Goal: Task Accomplishment & Management: Manage account settings

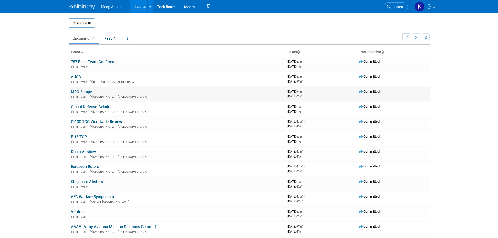
click at [83, 91] on link "MRO Europe" at bounding box center [81, 92] width 21 height 5
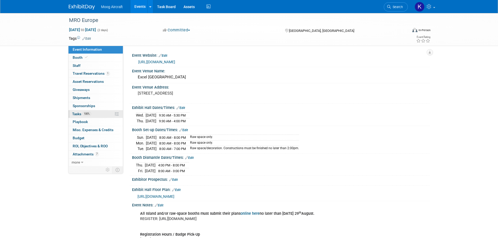
click at [77, 112] on link "100% Tasks 100%" at bounding box center [95, 114] width 54 height 8
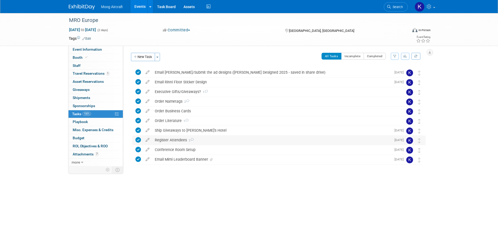
click at [180, 136] on div "Register Attendees 2" at bounding box center [271, 140] width 239 height 9
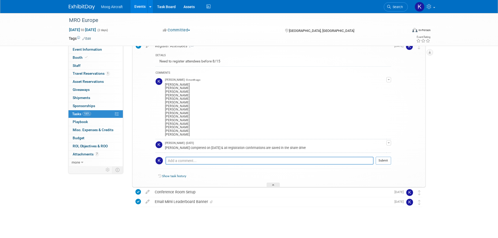
scroll to position [95, 0]
click at [193, 158] on textarea at bounding box center [269, 160] width 208 height 8
type textarea "Added Neil Tranter & Craig Munro to registration 10/9/2025."
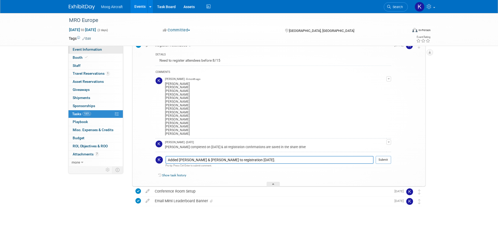
click at [97, 48] on span "Event Information" at bounding box center [87, 49] width 29 height 4
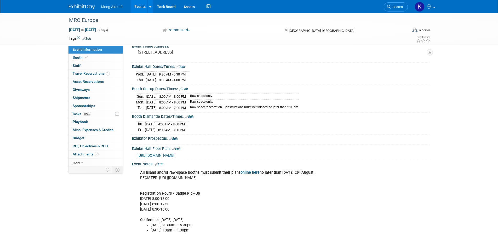
scroll to position [78, 0]
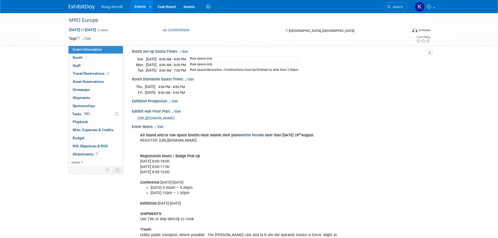
click at [159, 126] on link "Edit" at bounding box center [159, 127] width 9 height 4
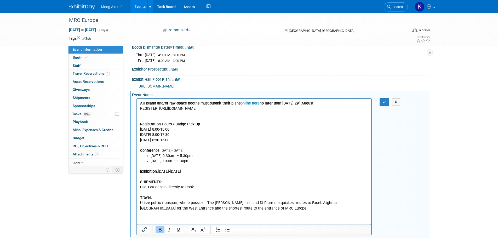
scroll to position [111, 0]
click at [175, 113] on p "All Island and/or raw-space booths must submit their plans online here no later…" at bounding box center [254, 126] width 228 height 53
drag, startPoint x: 140, startPoint y: 114, endPoint x: 144, endPoint y: 114, distance: 3.7
click at [140, 114] on p "EXHIBITOR COMPANY NUMBER : 1057465 Registration Hours / Badge Pick-Up Tuesday O…" at bounding box center [254, 132] width 228 height 42
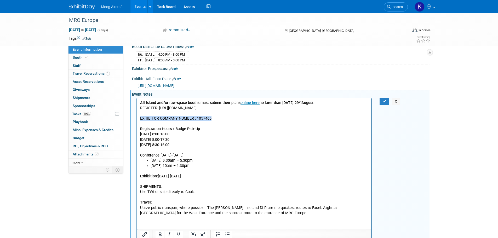
drag, startPoint x: 211, startPoint y: 117, endPoint x: 139, endPoint y: 119, distance: 72.2
click at [139, 119] on html "All Island and/or raw-space booths must submit their plans online here no later…" at bounding box center [254, 157] width 234 height 118
click at [161, 233] on icon "Bold" at bounding box center [160, 235] width 3 height 4
click at [178, 233] on icon "Underline" at bounding box center [178, 234] width 6 height 6
click at [387, 102] on button "button" at bounding box center [384, 102] width 10 height 8
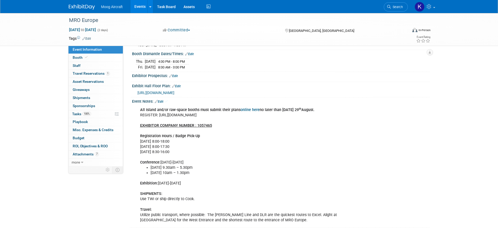
scroll to position [103, 0]
click at [77, 113] on span "Tasks 100%" at bounding box center [81, 114] width 19 height 4
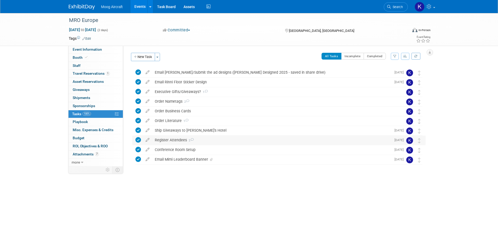
click at [178, 141] on div "Register Attendees 2" at bounding box center [271, 140] width 239 height 9
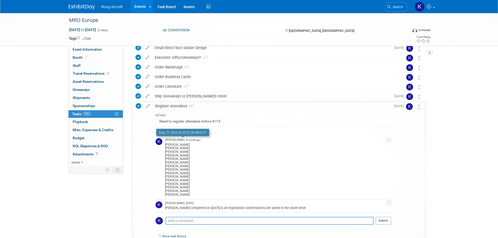
scroll to position [95, 0]
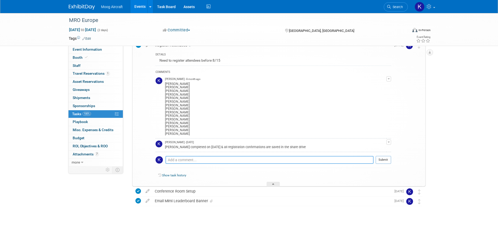
click at [221, 158] on textarea at bounding box center [269, 160] width 208 height 8
type textarea "Added Neil Tranter and Craig Munro to registration 10/9/2025"
click at [378, 161] on button "Submit" at bounding box center [382, 160] width 15 height 8
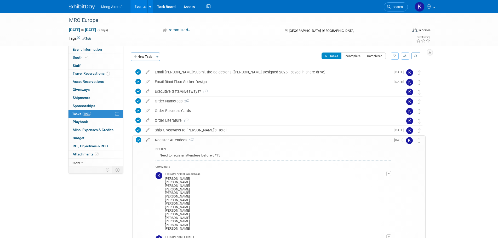
scroll to position [0, 0]
click at [78, 6] on img at bounding box center [82, 6] width 26 height 5
